Goal: Check status

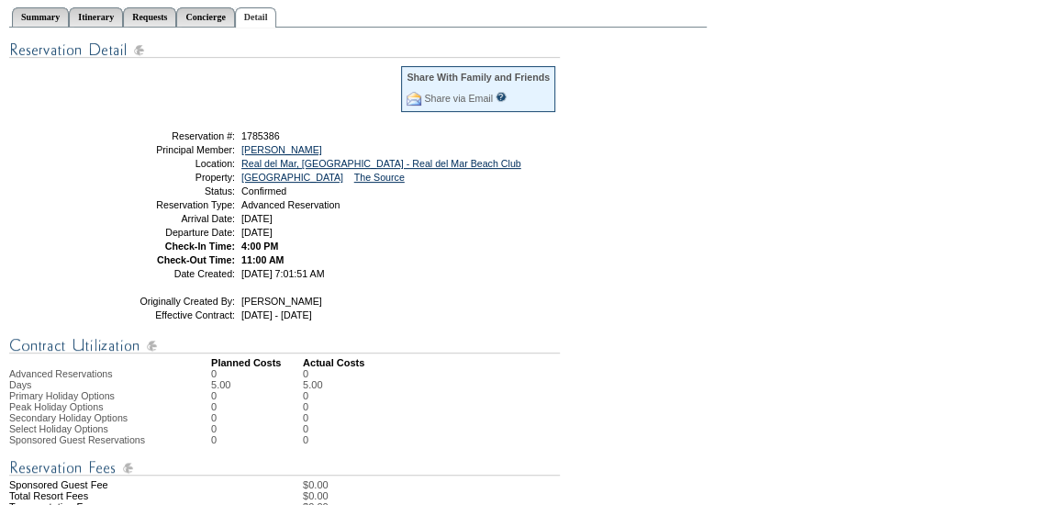
scroll to position [198, 0]
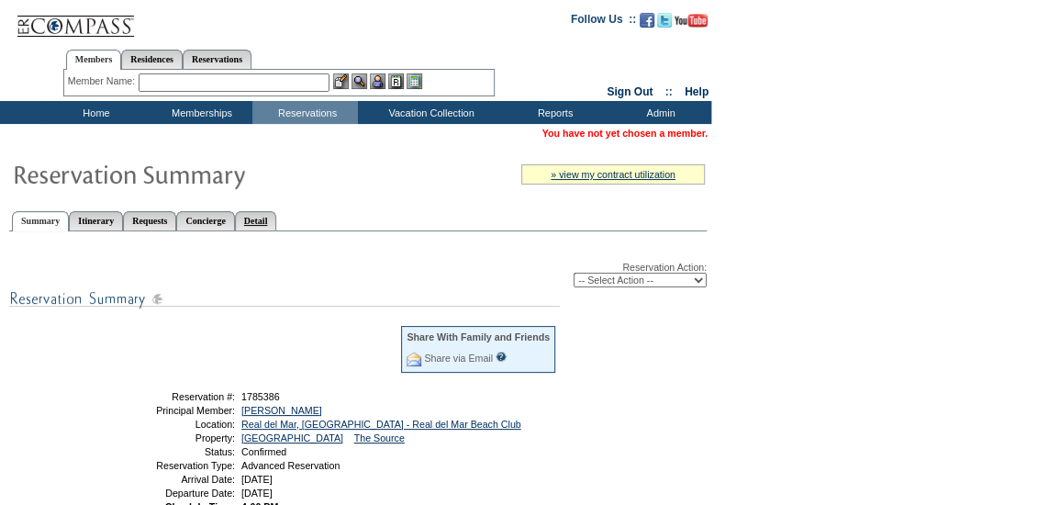
click at [277, 215] on link "Detail" at bounding box center [256, 220] width 42 height 19
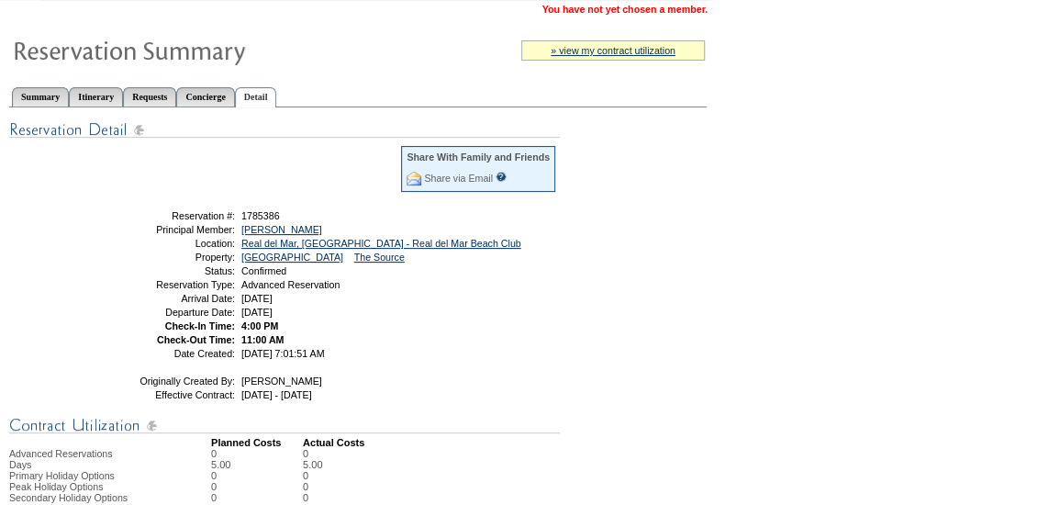
scroll to position [125, 0]
click at [272, 227] on link "Austin, Caitlin" at bounding box center [281, 228] width 81 height 11
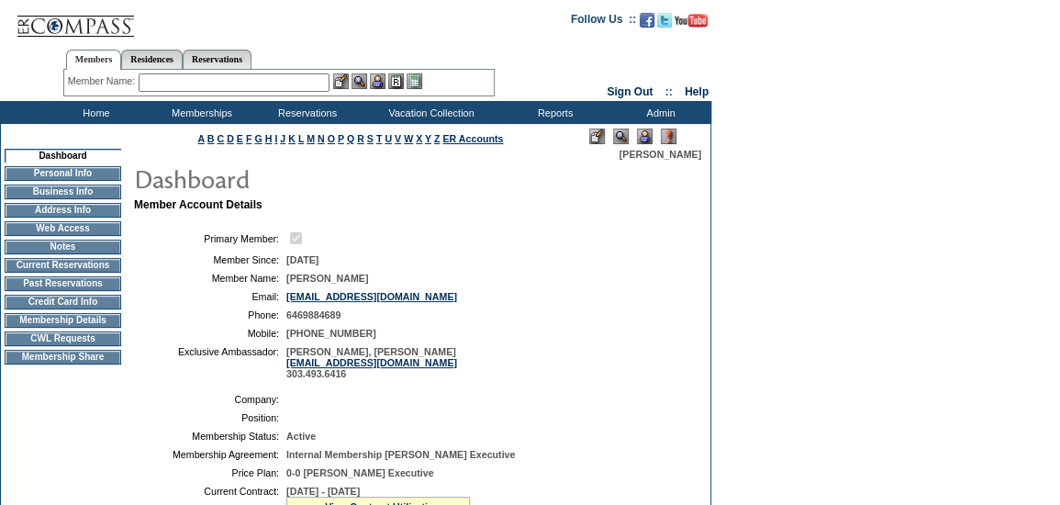
click at [105, 319] on td "Membership Details" at bounding box center [63, 320] width 117 height 15
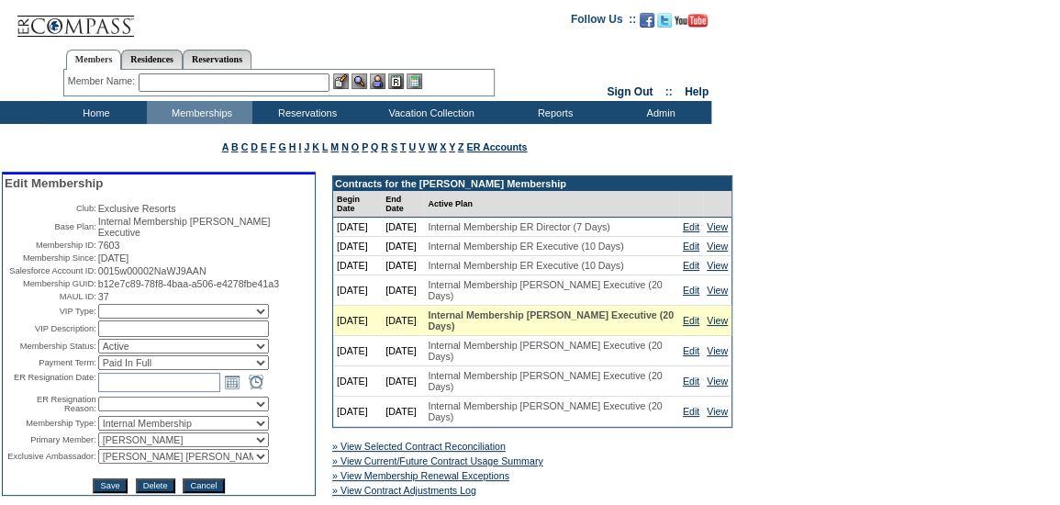
scroll to position [114, 0]
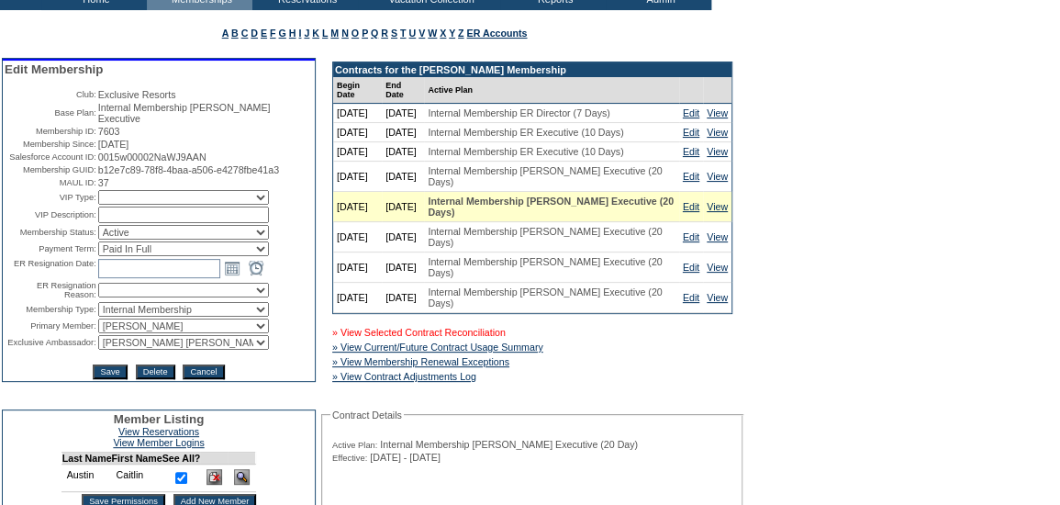
click at [502, 338] on link "» View Selected Contract Reconciliation" at bounding box center [418, 332] width 173 height 11
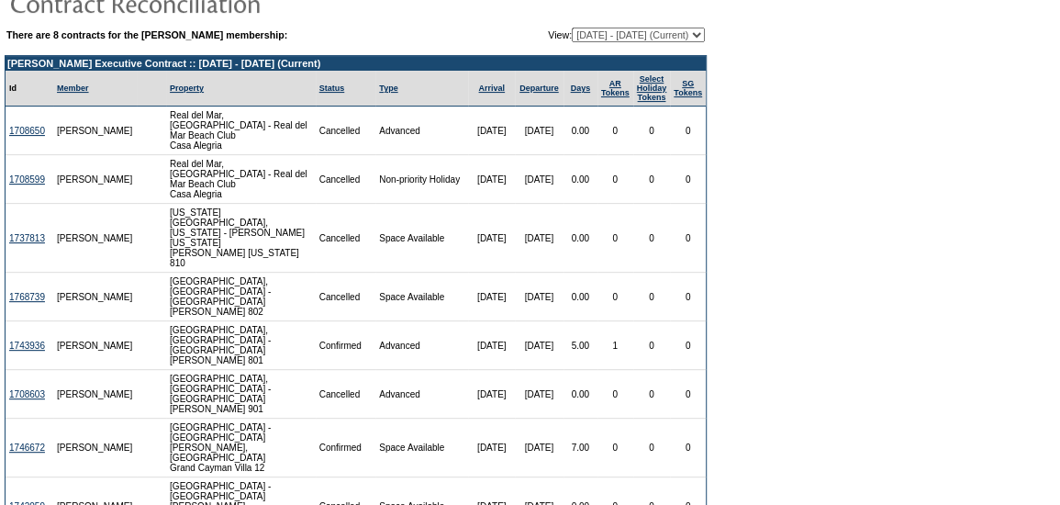
scroll to position [197, 0]
